Goal: Task Accomplishment & Management: Complete application form

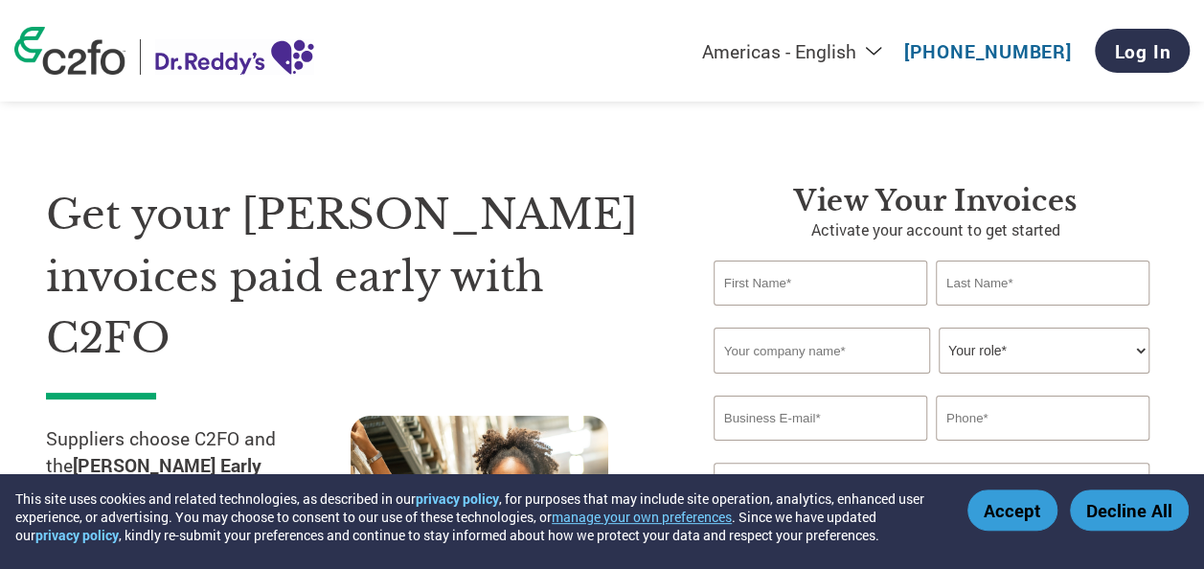
drag, startPoint x: 743, startPoint y: 297, endPoint x: 618, endPoint y: 314, distance: 126.6
click at [618, 314] on div "Get your Dr. Reddy’s invoices paid early with C2FO Suppliers choose C2FO and th…" at bounding box center [602, 391] width 1112 height 568
click at [618, 314] on h1 "Get your Dr. Reddy’s invoices paid early with C2FO" at bounding box center [351, 277] width 610 height 186
click at [756, 281] on input "text" at bounding box center [820, 282] width 214 height 45
type input "G"
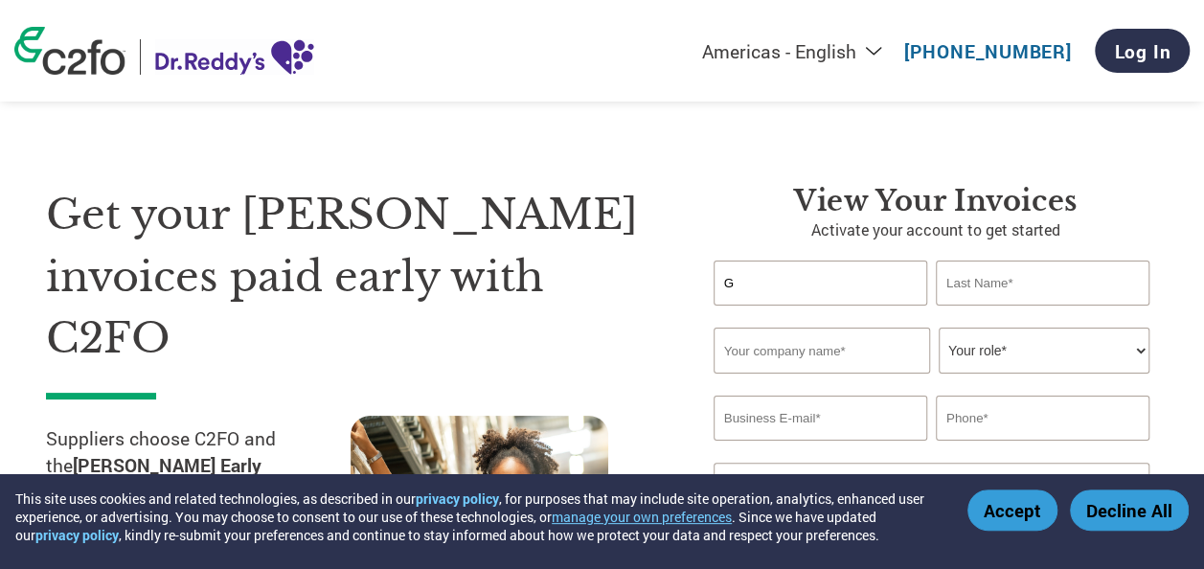
type input "Janardhan"
type input "sinew engineering"
type input "janardhan@sinewindia.com"
type input "09490588242"
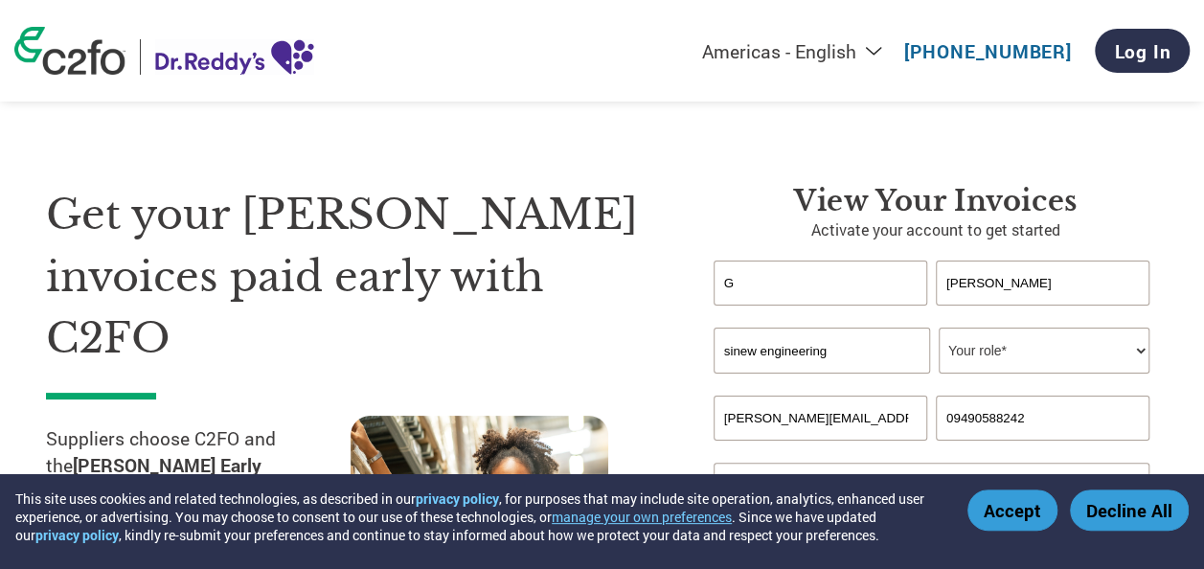
click at [783, 278] on input "G" at bounding box center [820, 282] width 214 height 45
click at [626, 321] on h1 "Get your Dr. Reddy’s invoices paid early with C2FO" at bounding box center [351, 277] width 610 height 186
click at [749, 284] on input "G" at bounding box center [820, 282] width 214 height 45
type input "Gattugari"
click at [634, 260] on h1 "Get your Dr. Reddy’s invoices paid early with C2FO" at bounding box center [351, 277] width 610 height 186
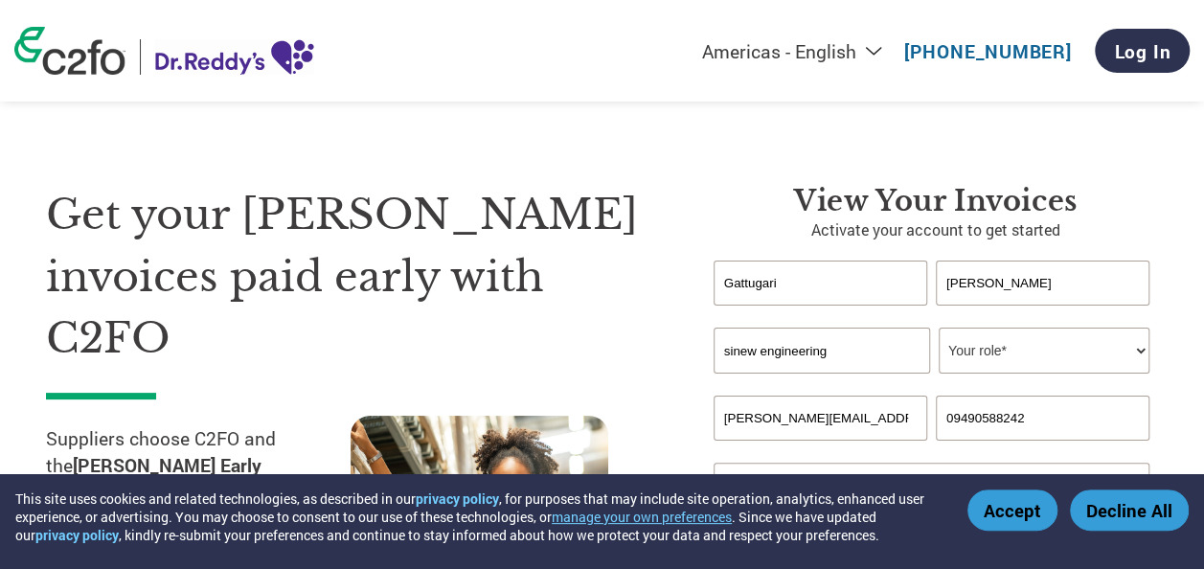
click at [1051, 353] on select "Your role* CFO Controller Credit Manager Finance Director Treasurer CEO Preside…" at bounding box center [1043, 350] width 211 height 46
select select "CEO"
click at [938, 328] on select "Your role* CFO Controller Credit Manager Finance Director Treasurer CEO Preside…" at bounding box center [1043, 350] width 211 height 46
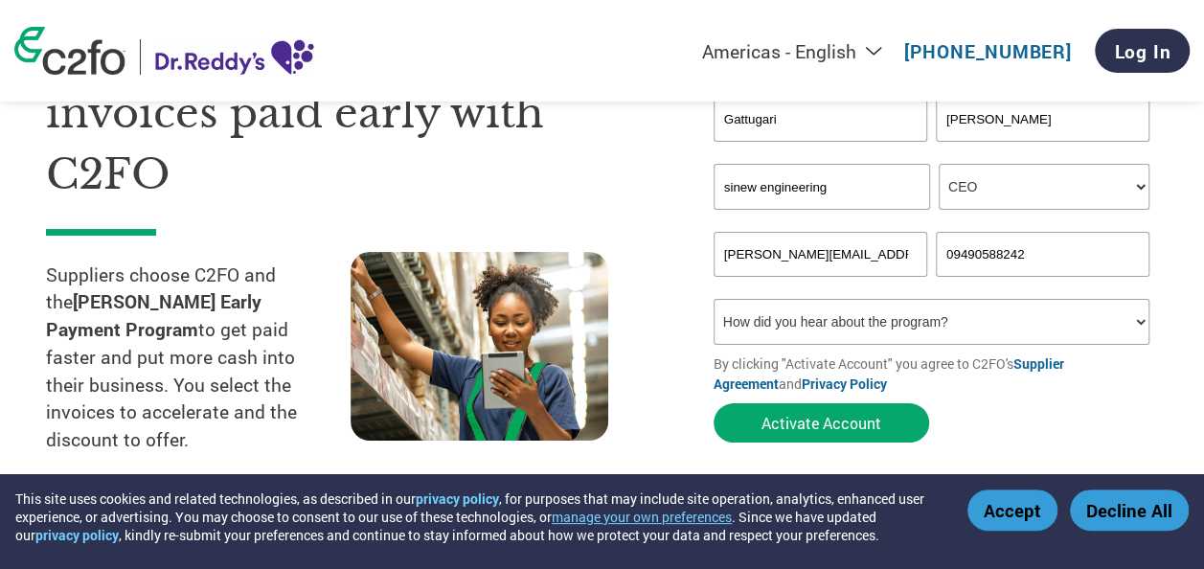
scroll to position [180, 0]
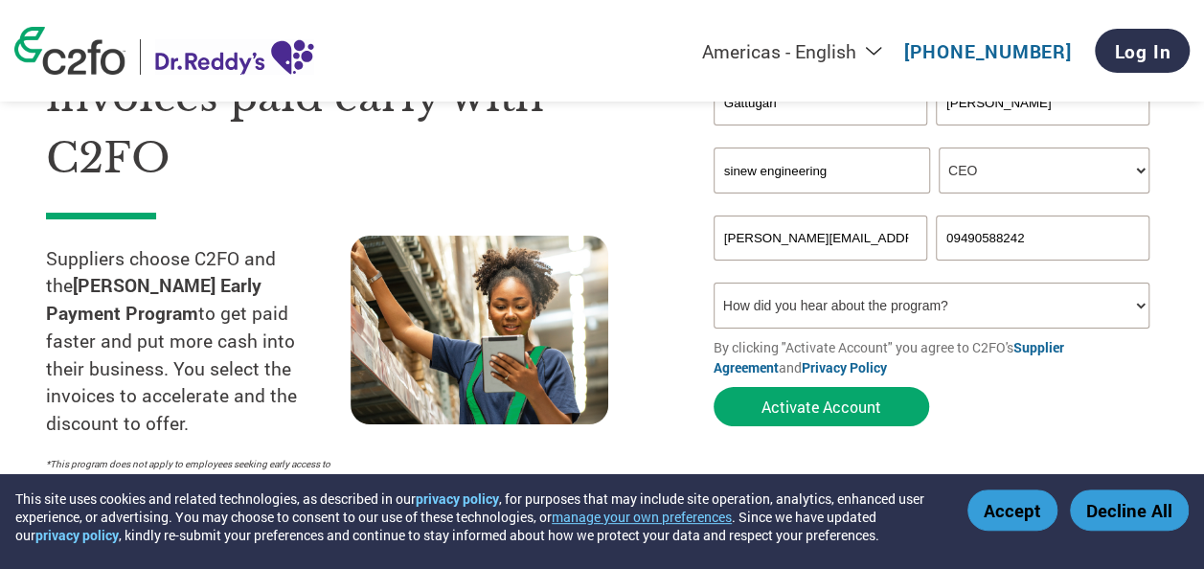
click at [875, 310] on select "How did you hear about the program? Received a letter Email Social Media Online…" at bounding box center [931, 305] width 436 height 46
click at [713, 285] on select "How did you hear about the program? Received a letter Email Social Media Online…" at bounding box center [931, 305] width 436 height 46
click at [880, 304] on select "How did you hear about the program? Received a letter Email Social Media Online…" at bounding box center [931, 305] width 436 height 46
select select "Email"
click at [713, 285] on select "How did you hear about the program? Received a letter Email Social Media Online…" at bounding box center [931, 305] width 436 height 46
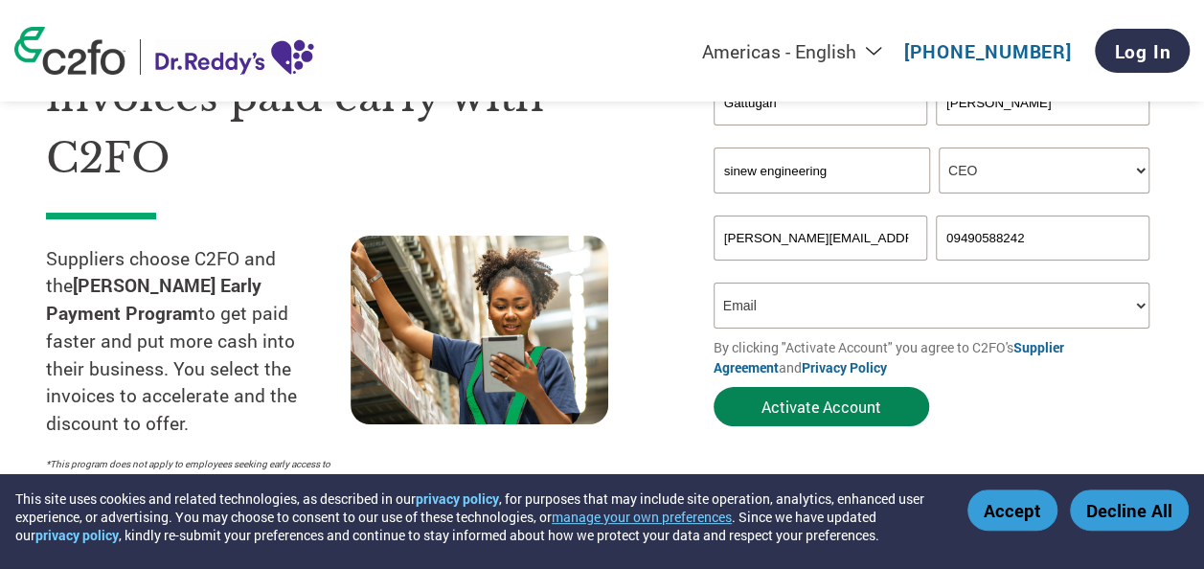
click at [797, 413] on button "Activate Account" at bounding box center [820, 406] width 215 height 39
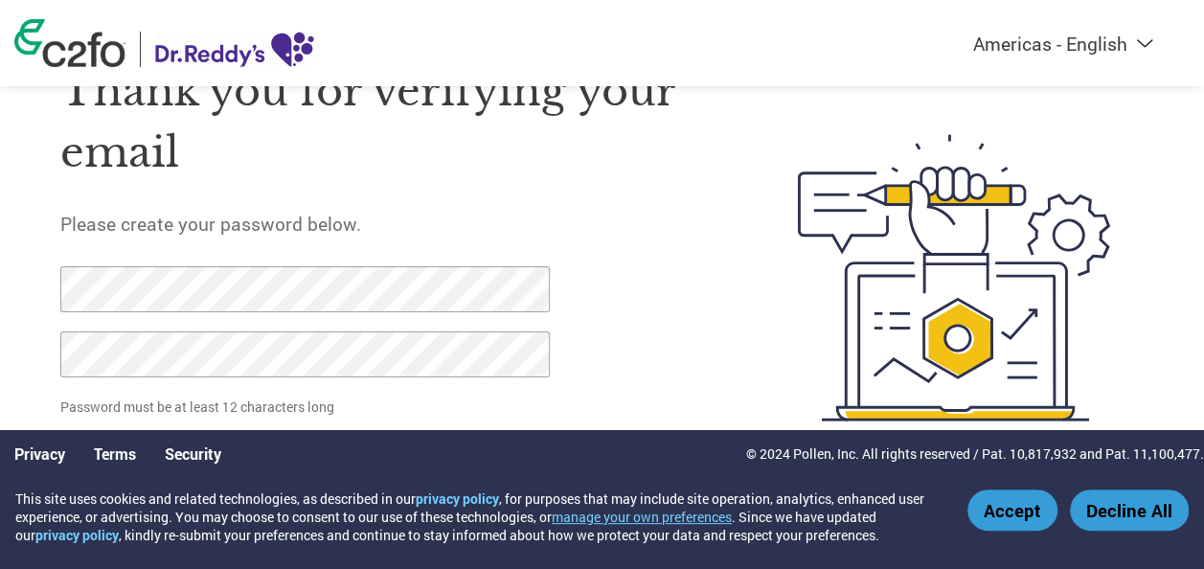
scroll to position [94, 0]
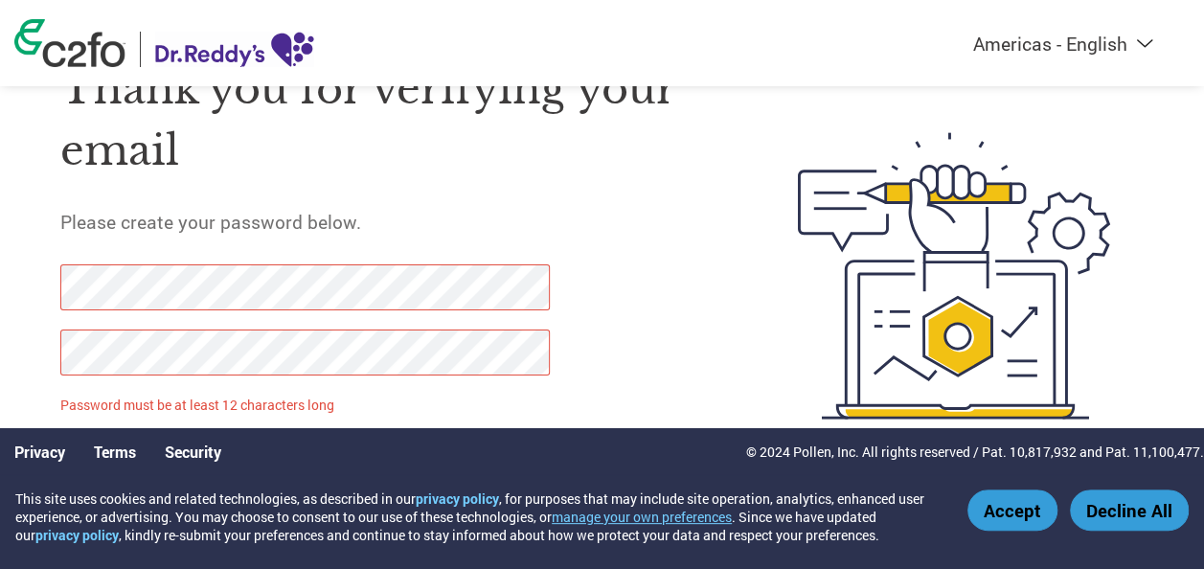
click at [1021, 502] on button "Accept" at bounding box center [1012, 509] width 90 height 41
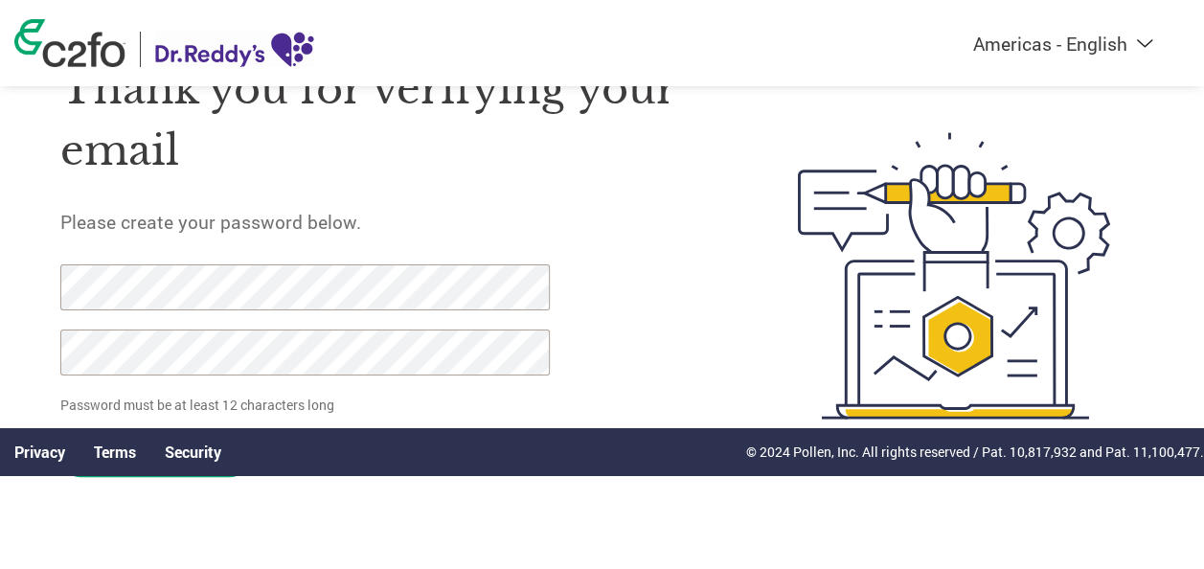
click at [579, 356] on form "Password must be at least 12 characters long Set Password Need help? Contact Su…" at bounding box center [320, 375] width 520 height 223
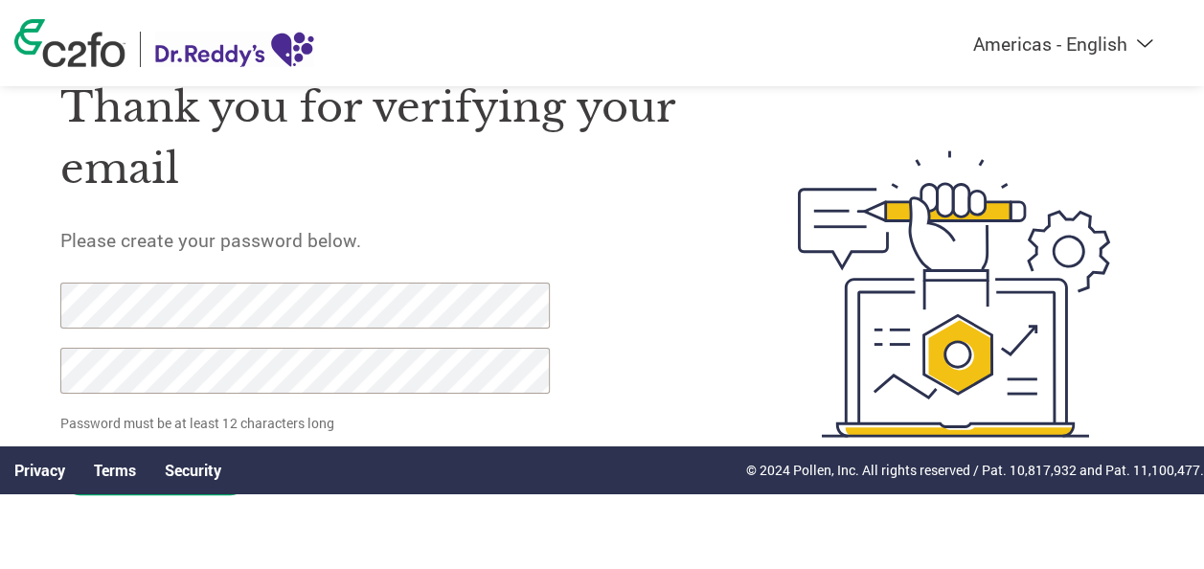
scroll to position [78, 0]
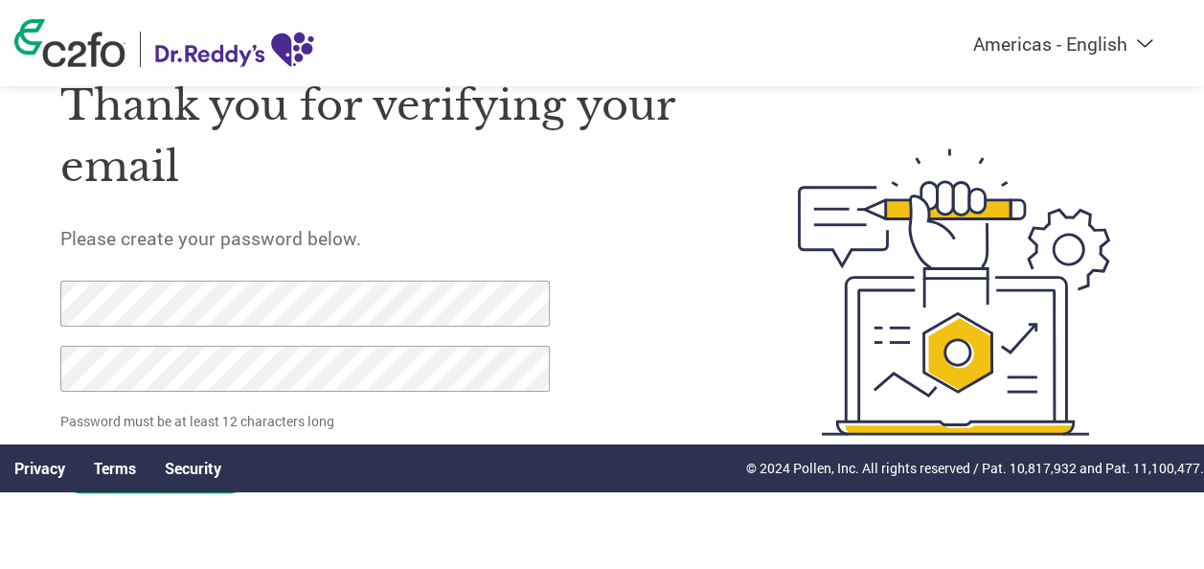
click input "Set Password" at bounding box center [155, 473] width 190 height 39
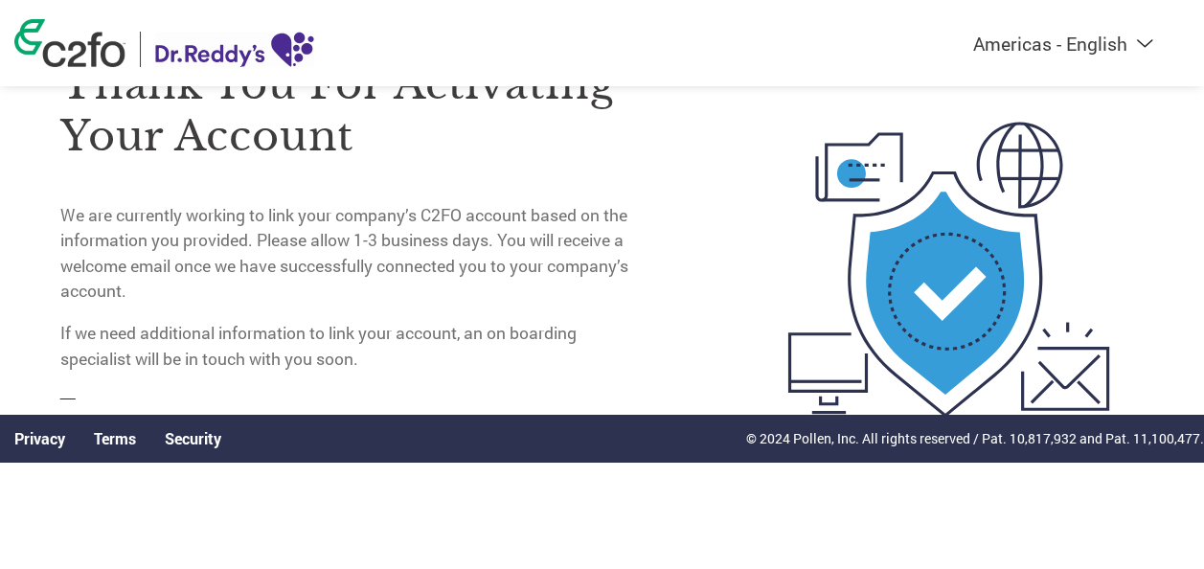
scroll to position [0, 0]
